Goal: Task Accomplishment & Management: Manage account settings

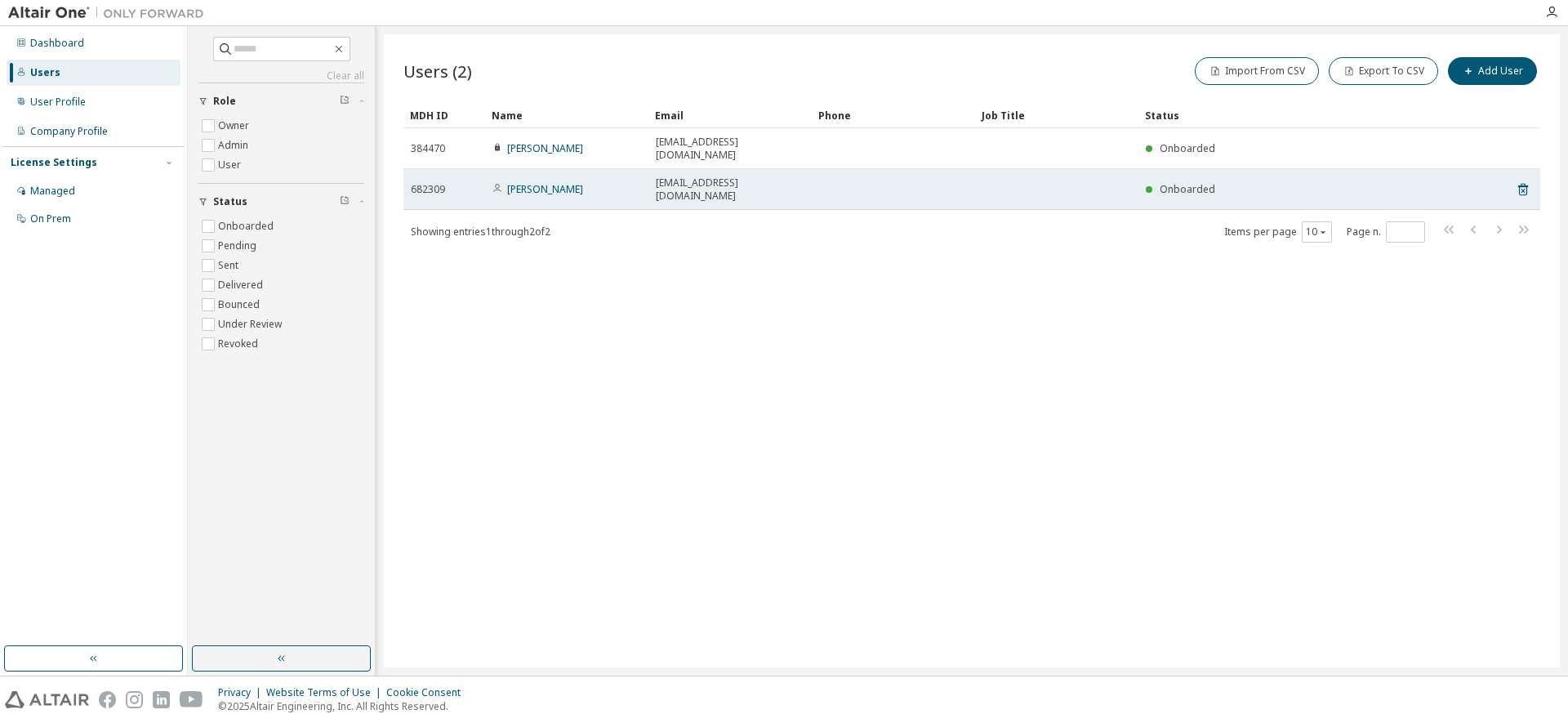
click at [667, 177] on span "[EMAIL_ADDRESS][DOMAIN_NAME]" at bounding box center [730, 189] width 148 height 26
click at [674, 177] on span "[EMAIL_ADDRESS][DOMAIN_NAME]" at bounding box center [730, 189] width 148 height 26
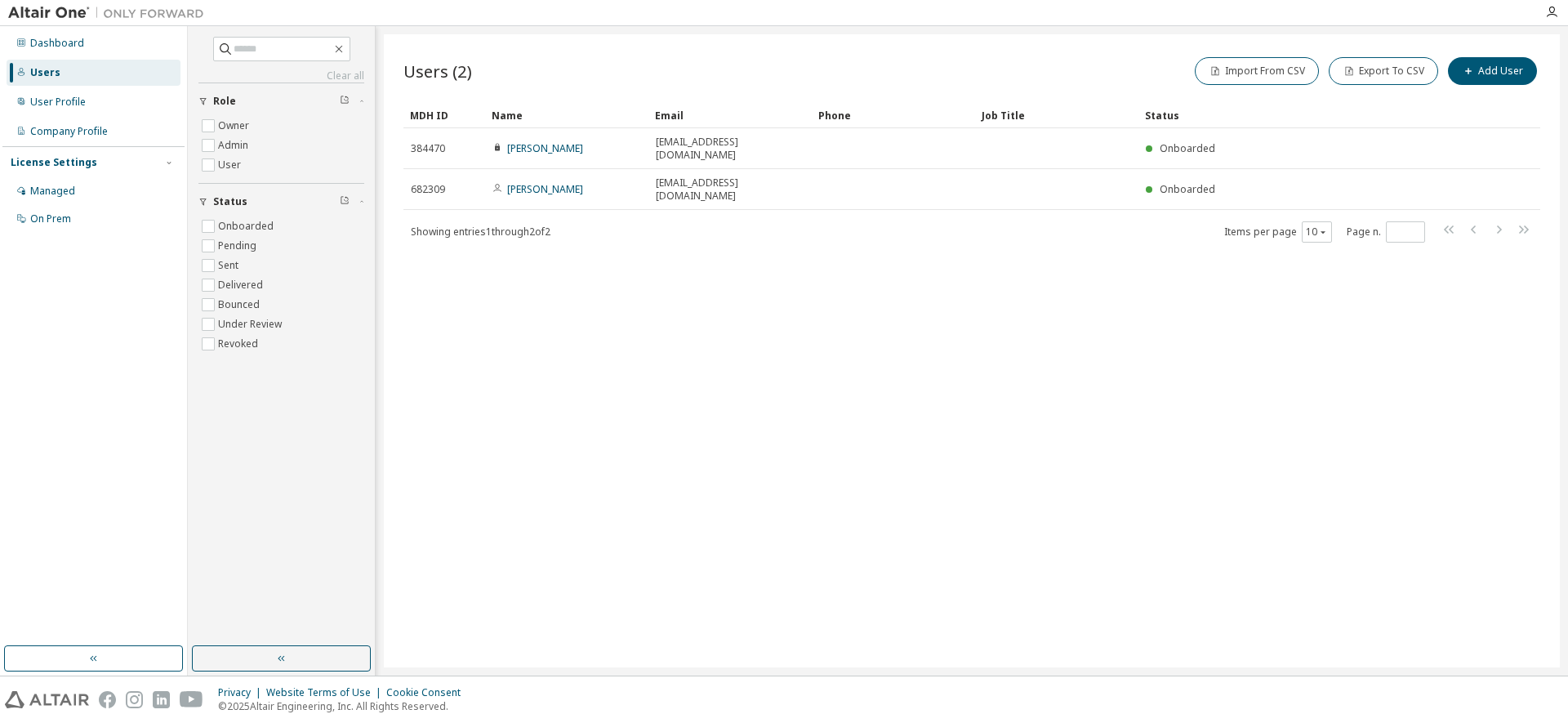
click at [550, 224] on span "Showing entries 1 through 2 of 2" at bounding box center [480, 231] width 139 height 14
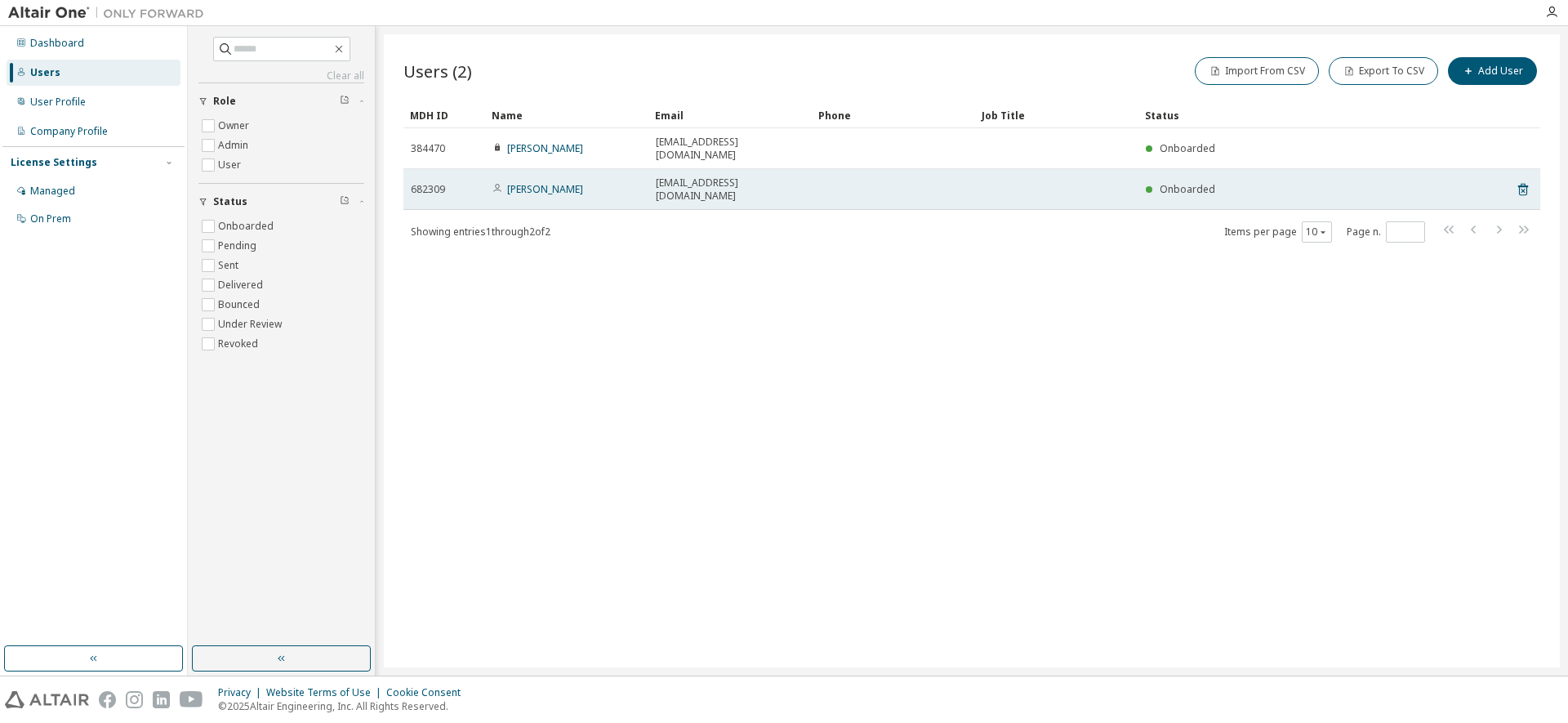
click at [646, 169] on td "[PERSON_NAME]" at bounding box center [567, 189] width 163 height 41
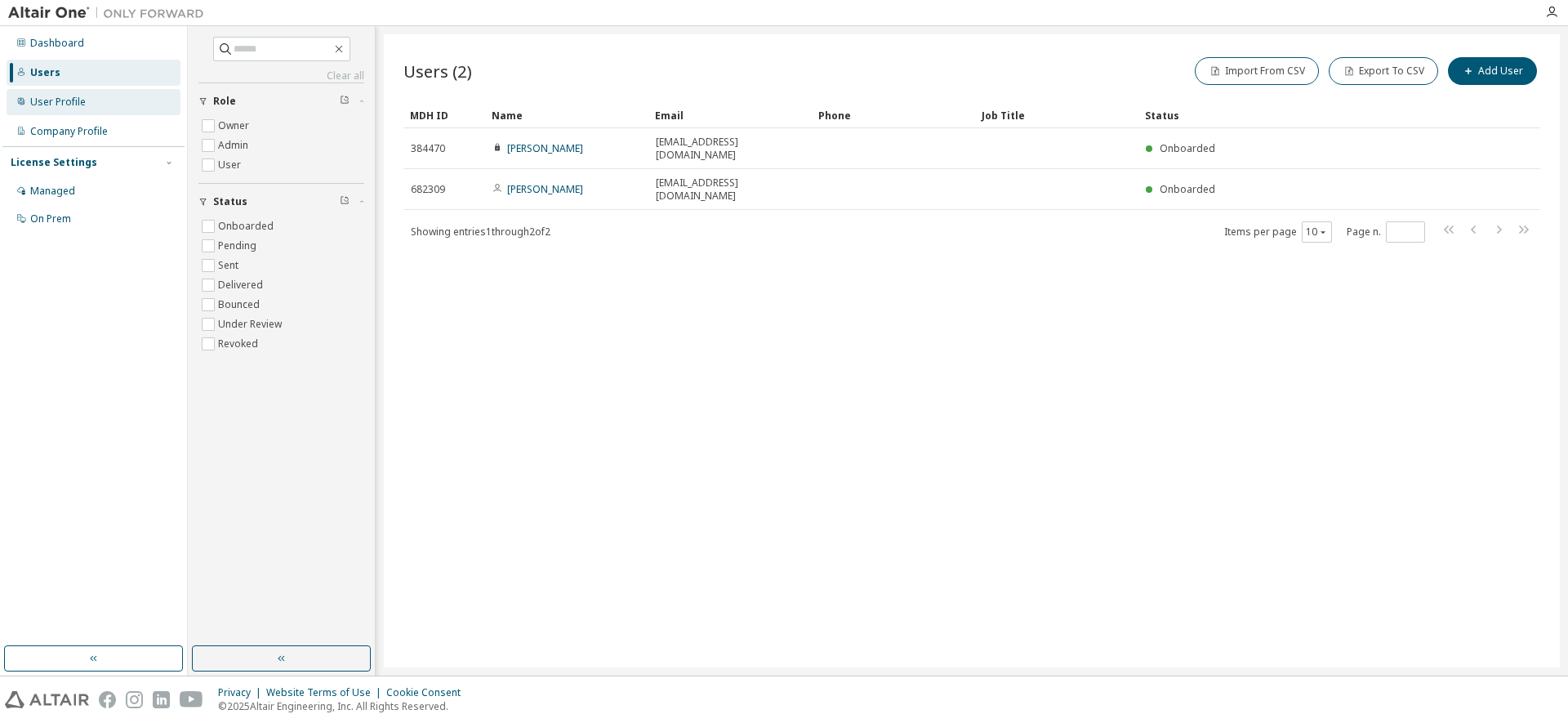
click at [115, 108] on div "User Profile" at bounding box center [93, 102] width 174 height 26
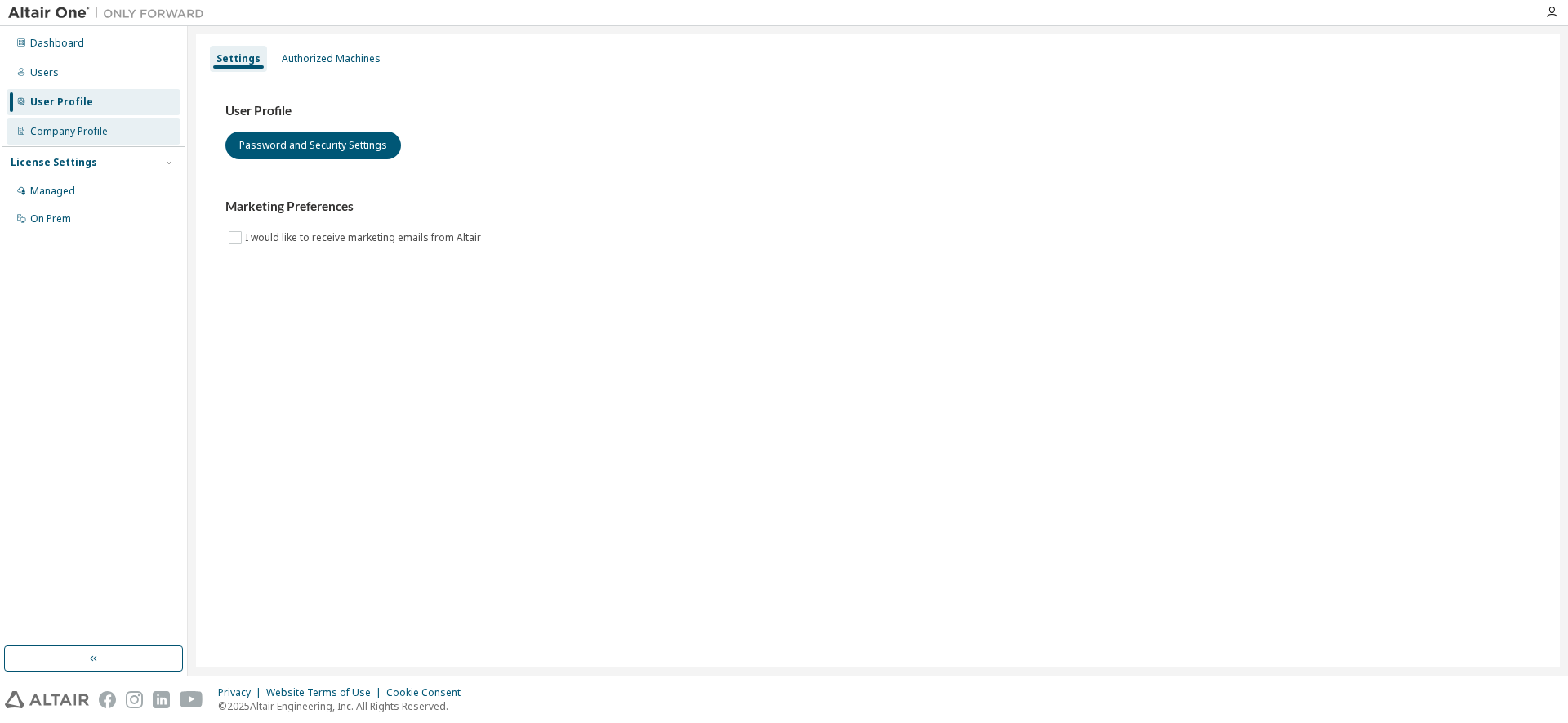
click at [118, 130] on div "Company Profile" at bounding box center [93, 131] width 174 height 26
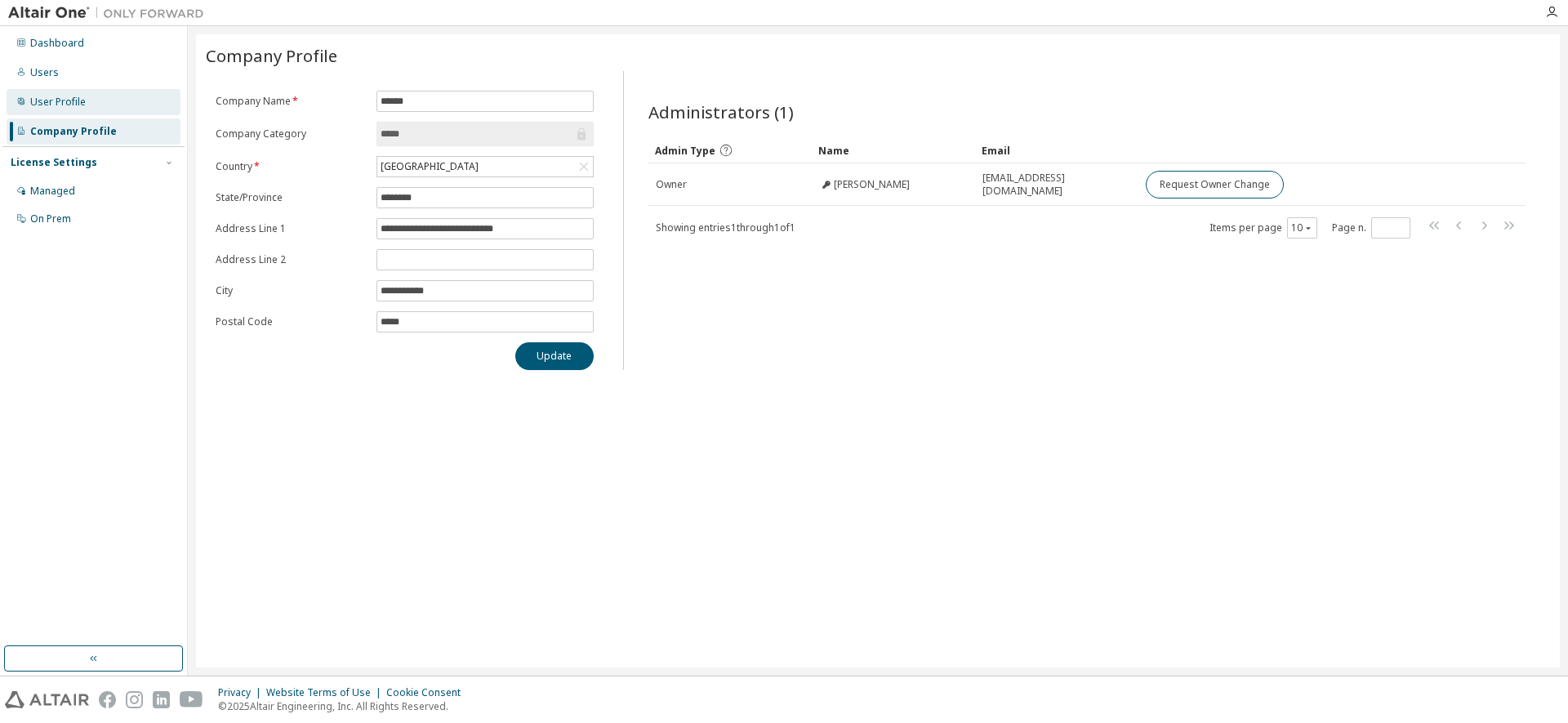
click at [99, 97] on div "User Profile" at bounding box center [93, 102] width 174 height 26
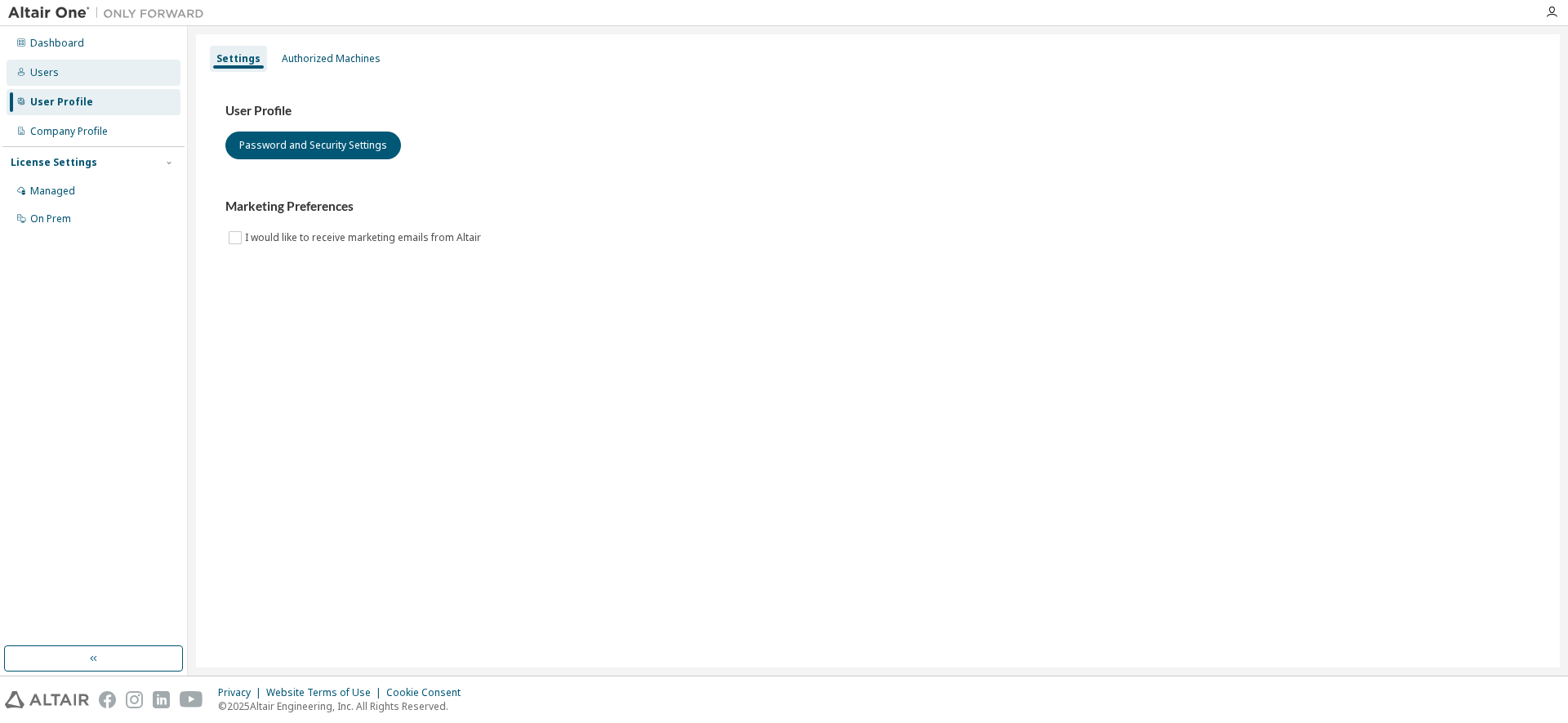
click at [83, 78] on div "Users" at bounding box center [93, 72] width 174 height 26
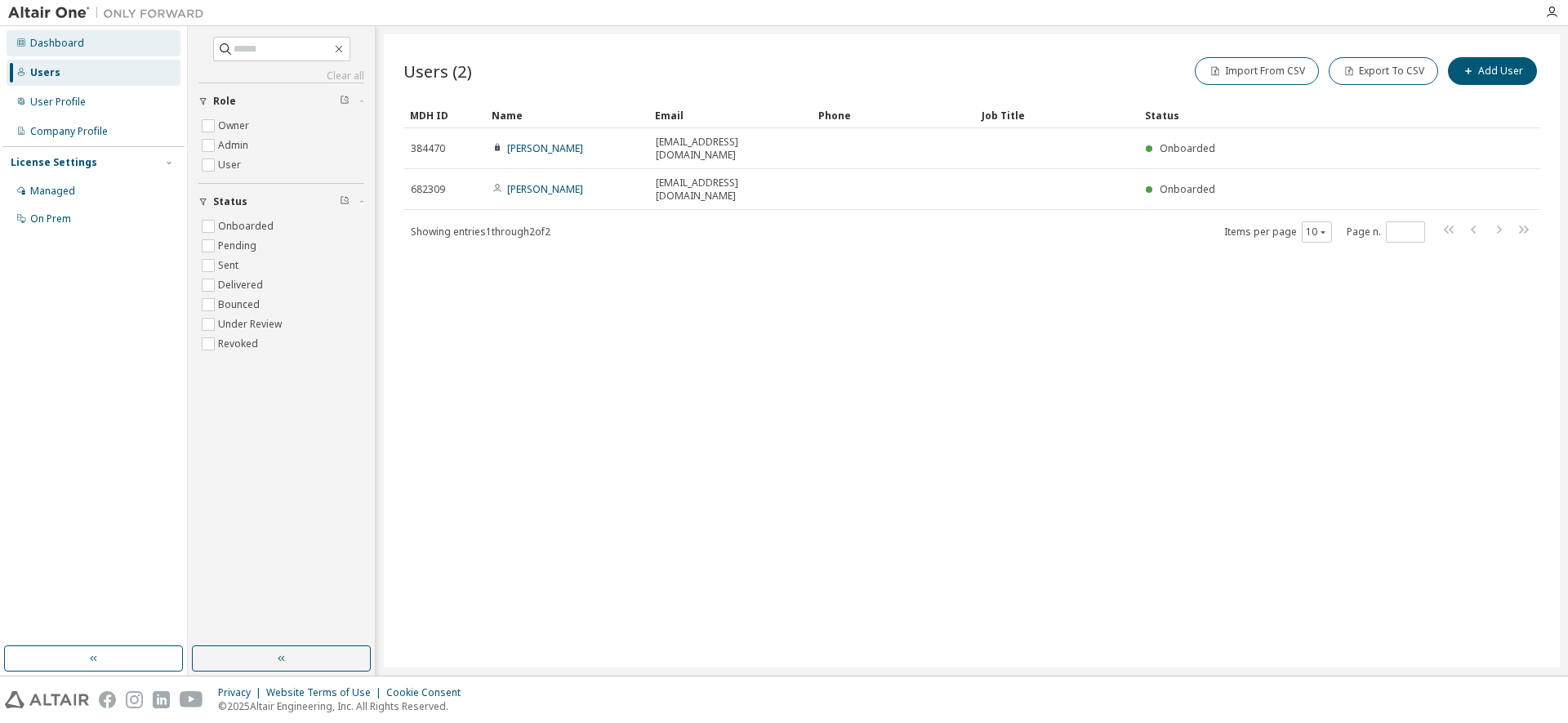
click at [83, 48] on div "Dashboard" at bounding box center [93, 43] width 174 height 26
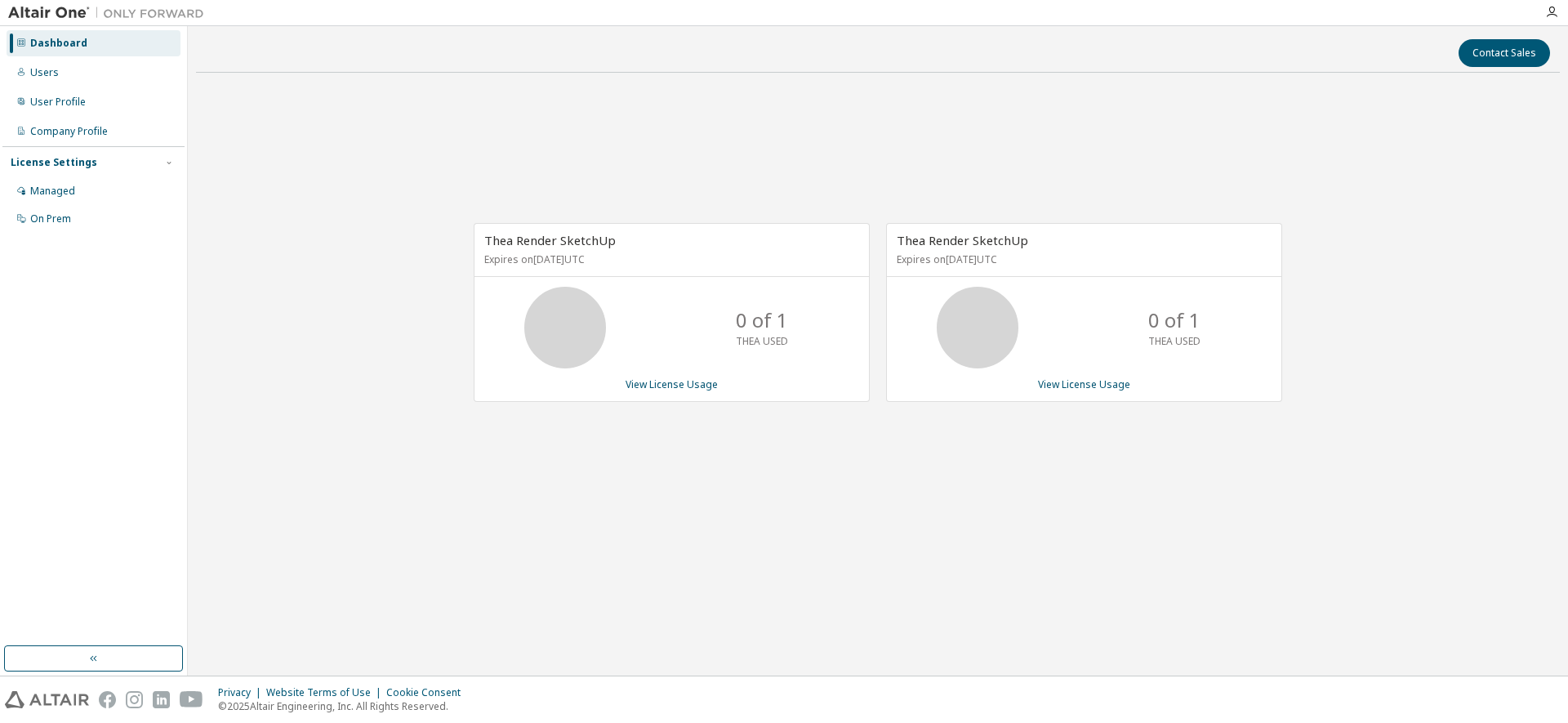
click at [585, 235] on span "Thea Render SketchUp" at bounding box center [550, 240] width 132 height 17
click at [667, 384] on link "View License Usage" at bounding box center [671, 384] width 93 height 14
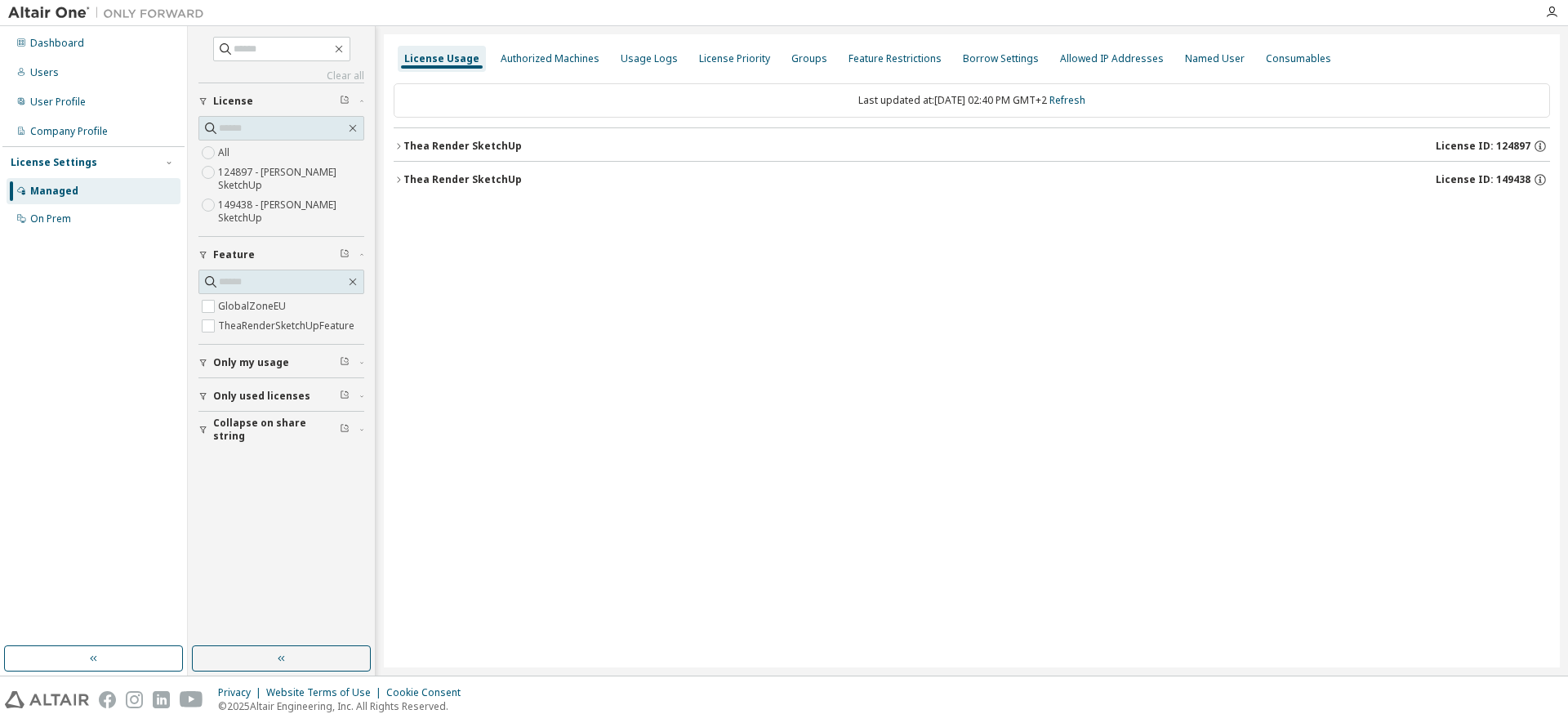
click at [507, 146] on div "Thea Render SketchUp" at bounding box center [463, 146] width 118 height 13
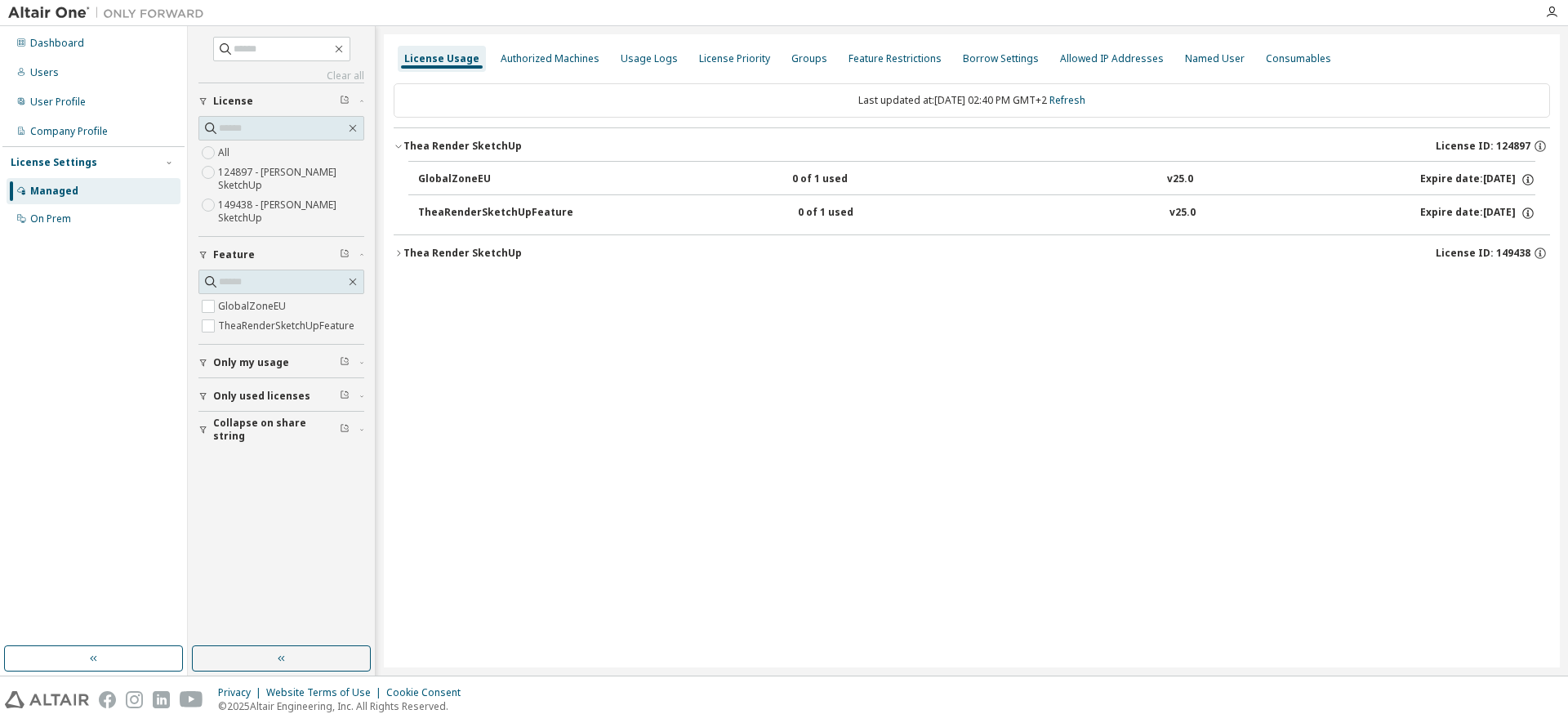
click at [498, 244] on button "[PERSON_NAME] SketchUp License ID: 149438" at bounding box center [972, 253] width 1157 height 36
click at [493, 259] on div "[PERSON_NAME] SketchUp License ID: 149438" at bounding box center [977, 254] width 1147 height 15
click at [486, 218] on div "TheaRenderSketchUpFeature" at bounding box center [495, 213] width 155 height 15
click at [476, 161] on div "GlobalZoneEU 0 of 1 used v25.0 Expire date: [DATE]" at bounding box center [972, 178] width 1127 height 33
click at [63, 76] on div "Users" at bounding box center [93, 72] width 174 height 26
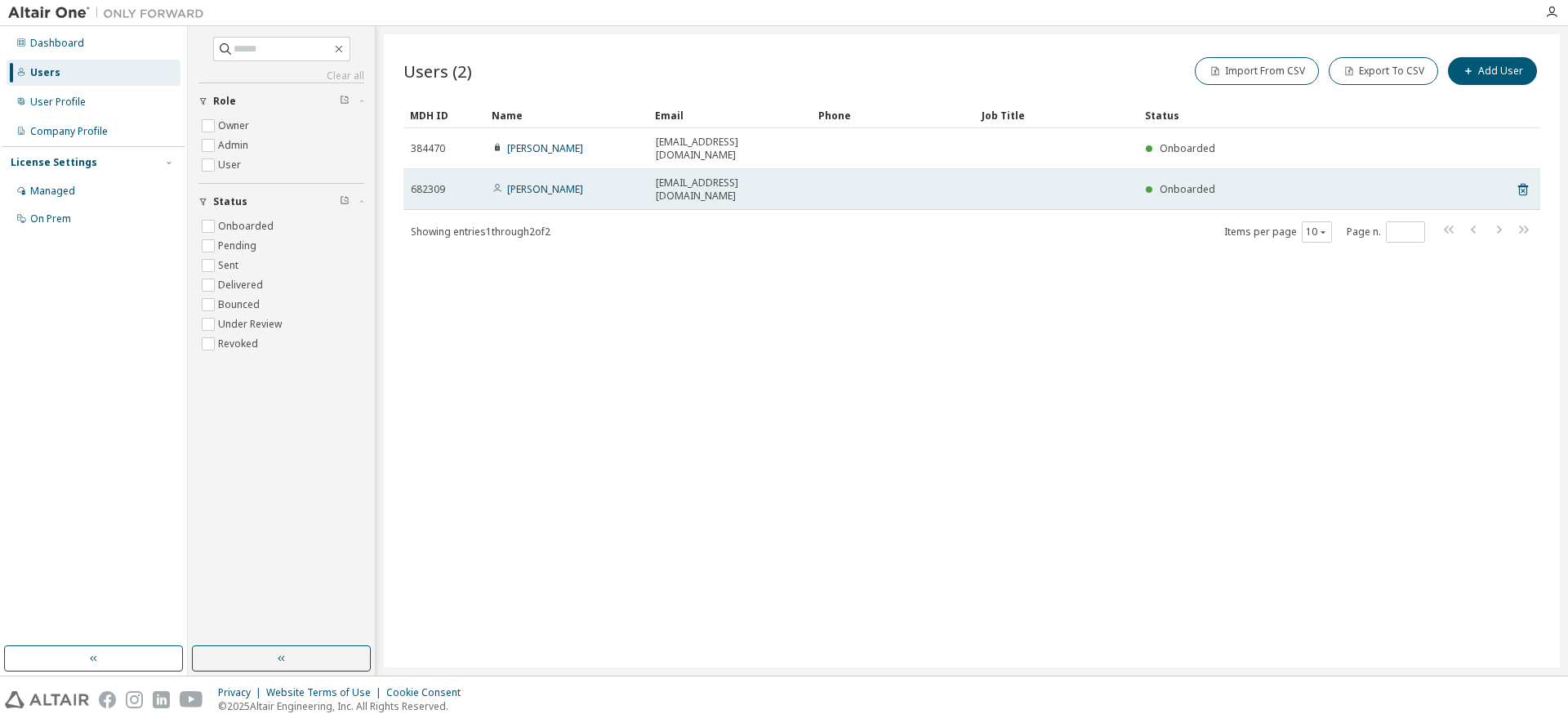
click at [891, 169] on td at bounding box center [893, 189] width 163 height 41
click at [1198, 182] on span "Onboarded" at bounding box center [1187, 188] width 56 height 14
click at [575, 182] on link "[PERSON_NAME]" at bounding box center [545, 188] width 76 height 14
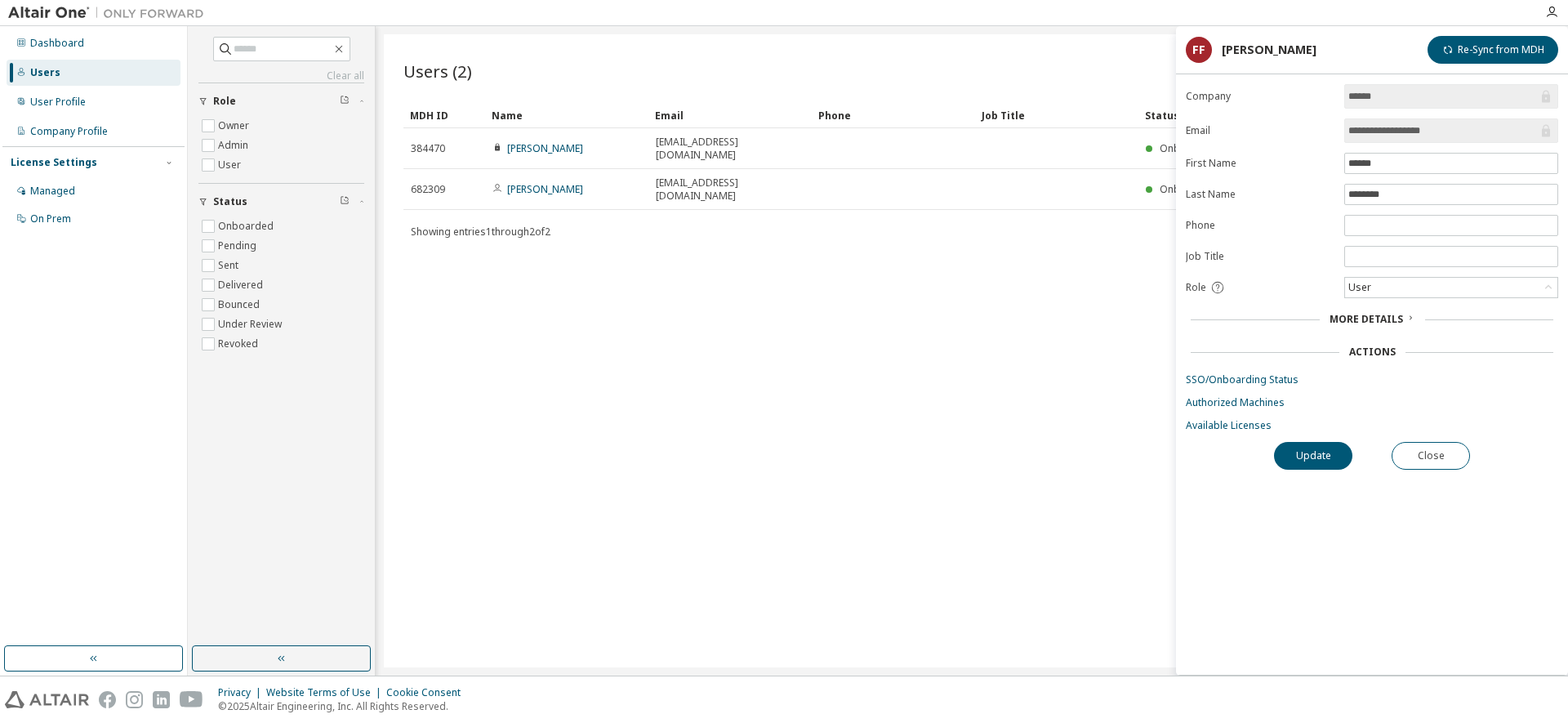
click at [1108, 300] on div "Users (2) Import From CSV Export To CSV Add User Clear Load Save Save As Field …" at bounding box center [972, 350] width 1176 height 633
click at [1421, 459] on button "Close" at bounding box center [1431, 455] width 78 height 28
